Goal: Information Seeking & Learning: Learn about a topic

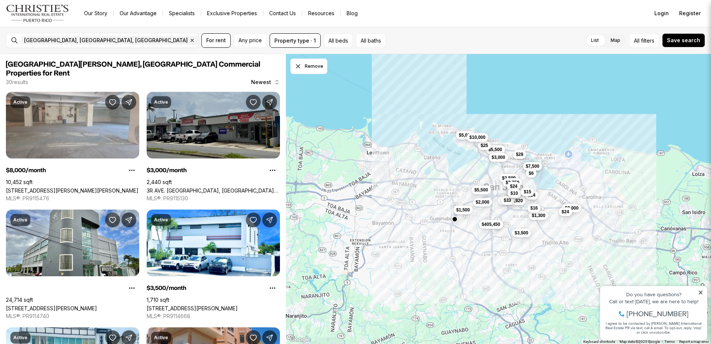
click at [607, 45] on label "Map" at bounding box center [615, 40] width 21 height 13
click at [617, 43] on label "Map" at bounding box center [615, 40] width 21 height 13
click at [640, 43] on span "All" at bounding box center [637, 41] width 6 height 8
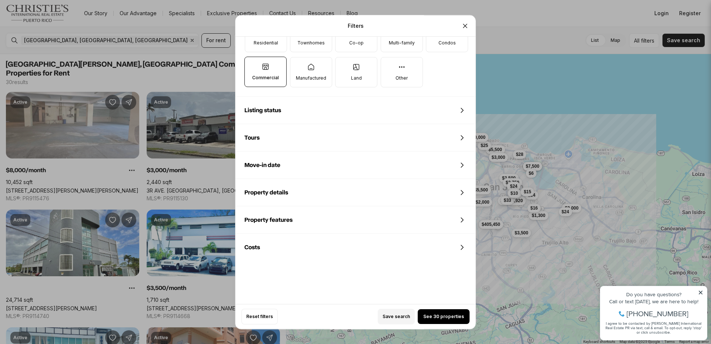
scroll to position [276, 0]
click at [461, 215] on icon at bounding box center [462, 217] width 2 height 4
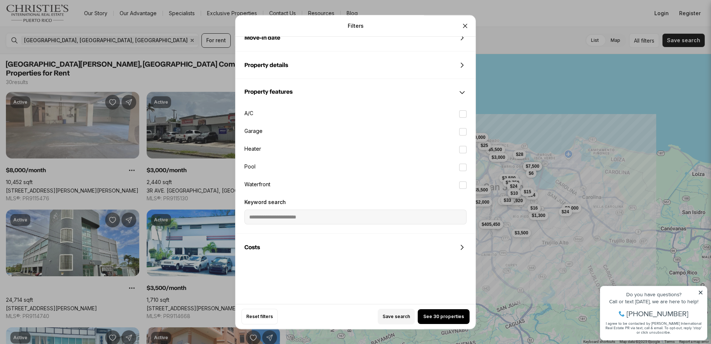
scroll to position [401, 0]
click at [461, 63] on icon at bounding box center [462, 64] width 9 height 9
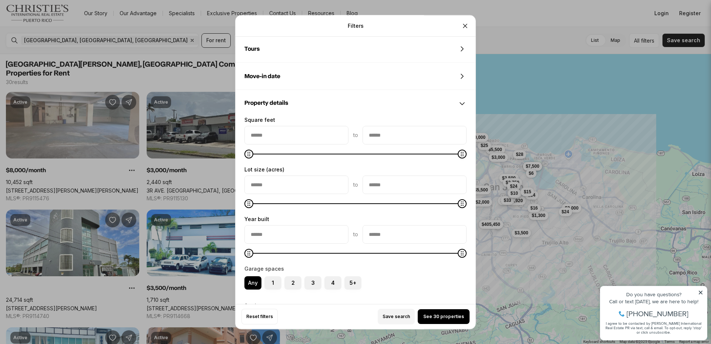
scroll to position [540, 0]
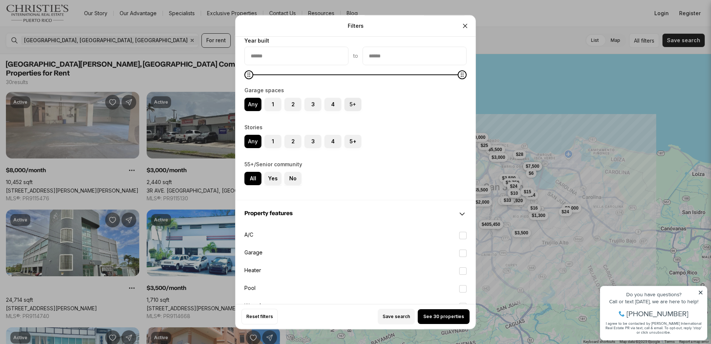
click at [356, 103] on label "5+" at bounding box center [352, 104] width 17 height 13
click at [352, 103] on button "5+" at bounding box center [347, 101] width 7 height 7
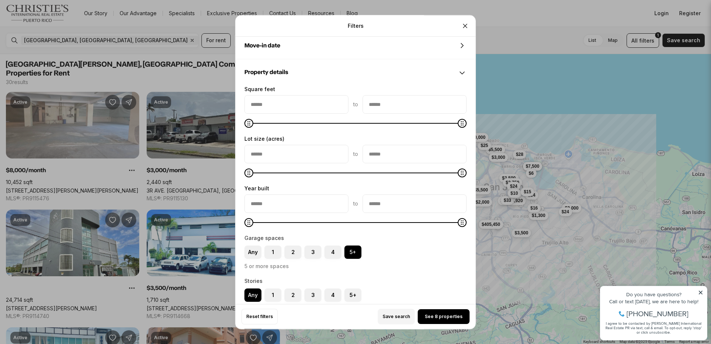
scroll to position [391, 0]
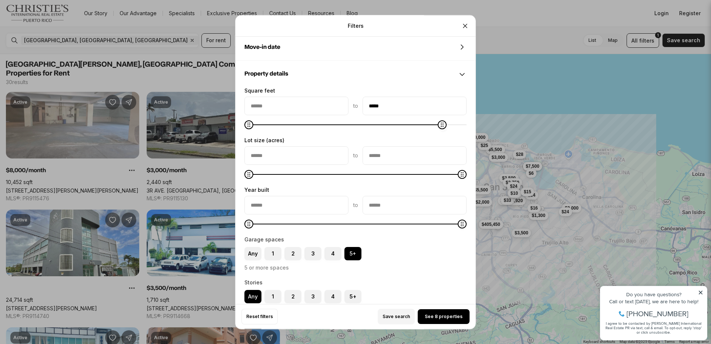
type input "*****"
click at [465, 123] on icon "Maximum" at bounding box center [462, 125] width 6 height 6
type input "*****"
click at [465, 125] on icon "Maximum" at bounding box center [462, 125] width 6 height 6
click at [401, 75] on div "Property details" at bounding box center [356, 74] width 240 height 27
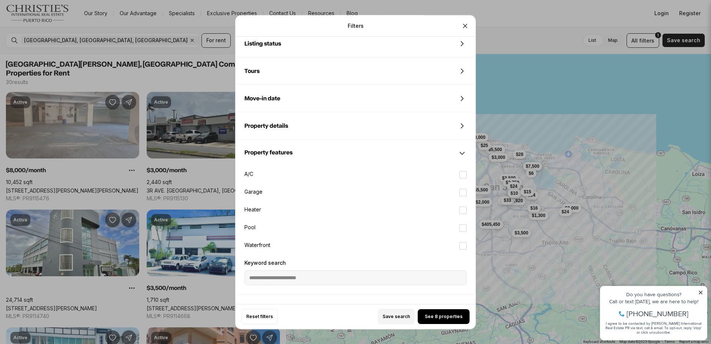
scroll to position [339, 0]
click at [464, 100] on icon at bounding box center [462, 99] width 9 height 9
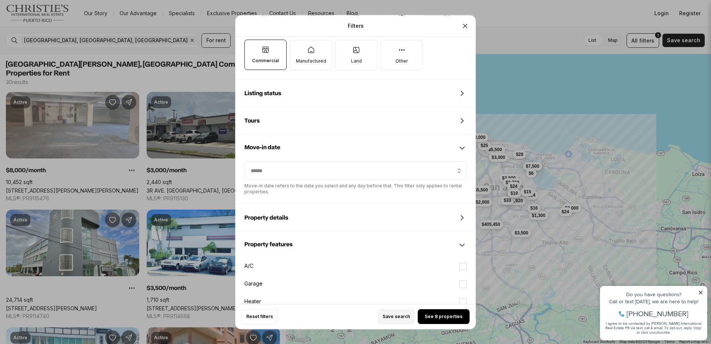
scroll to position [286, 0]
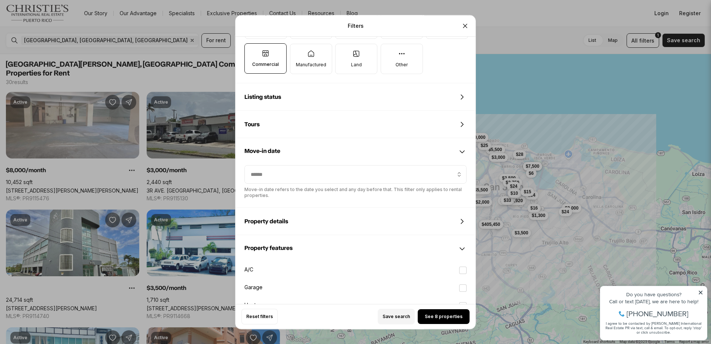
click at [462, 97] on icon at bounding box center [462, 97] width 9 height 9
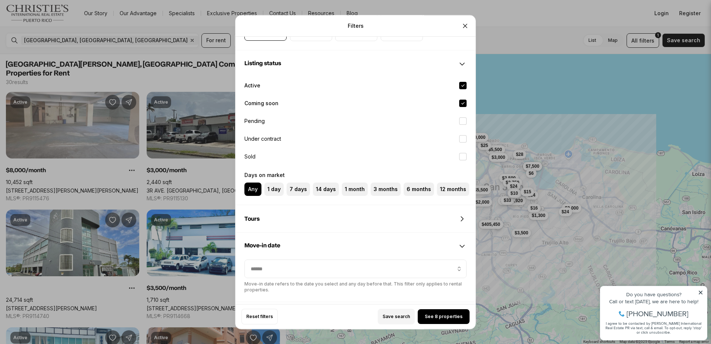
scroll to position [334, 0]
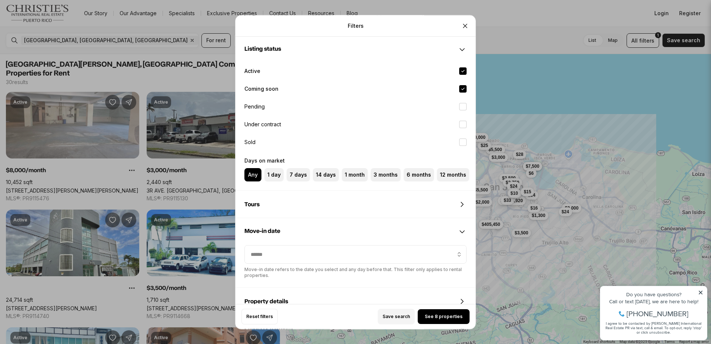
click at [461, 200] on icon at bounding box center [462, 204] width 9 height 9
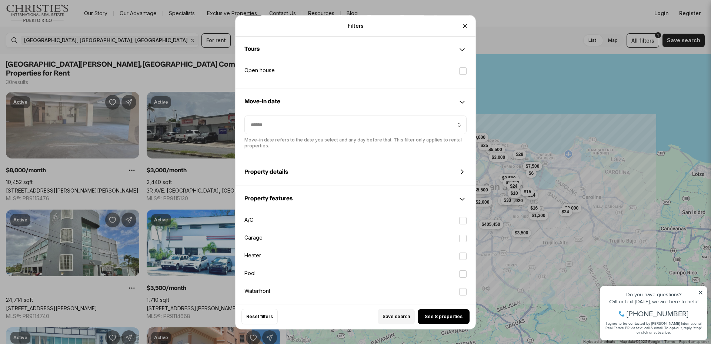
scroll to position [485, 0]
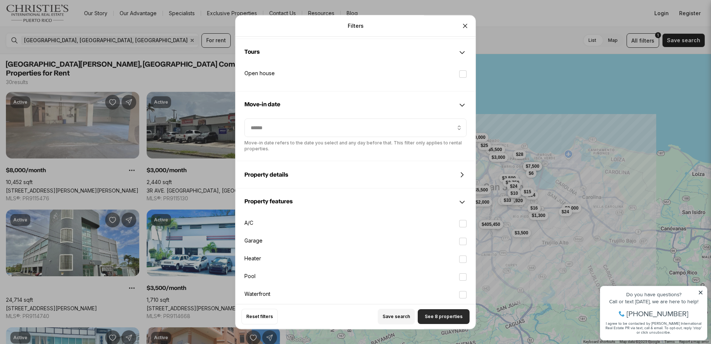
click at [437, 316] on span "See 8 properties" at bounding box center [444, 317] width 38 height 6
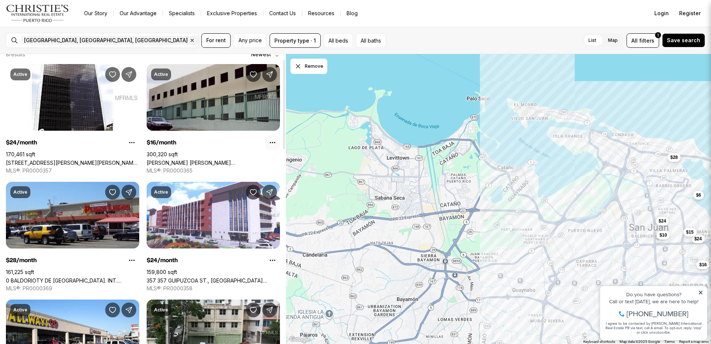
scroll to position [0, 0]
